Goal: Task Accomplishment & Management: Manage account settings

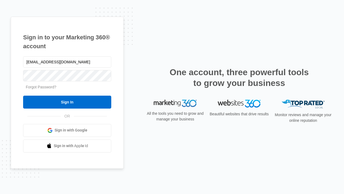
type input "dankie614@gmail.com"
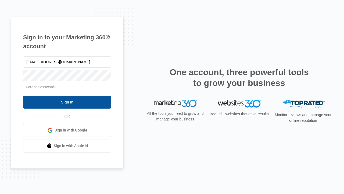
click at [67, 102] on input "Sign In" at bounding box center [67, 101] width 88 height 13
